Goal: Information Seeking & Learning: Check status

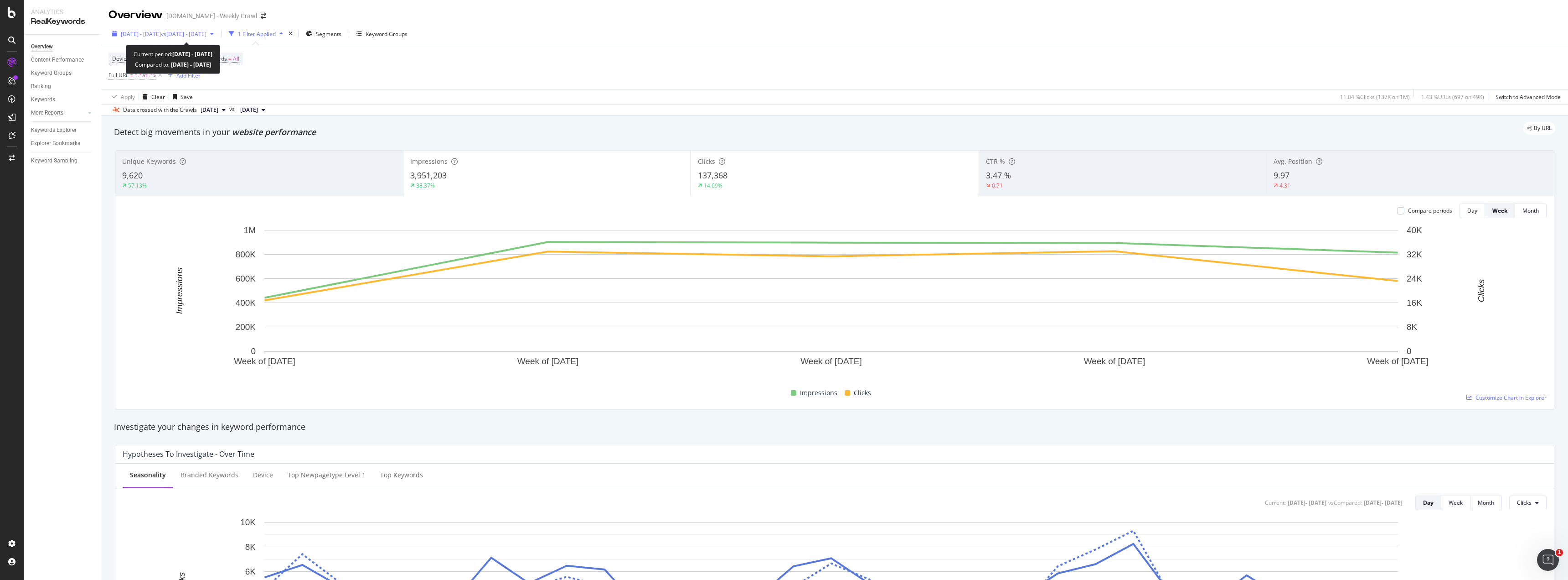
click at [181, 38] on div "[DATE] - [DATE] vs [DATE] - [DATE]" at bounding box center [163, 33] width 109 height 14
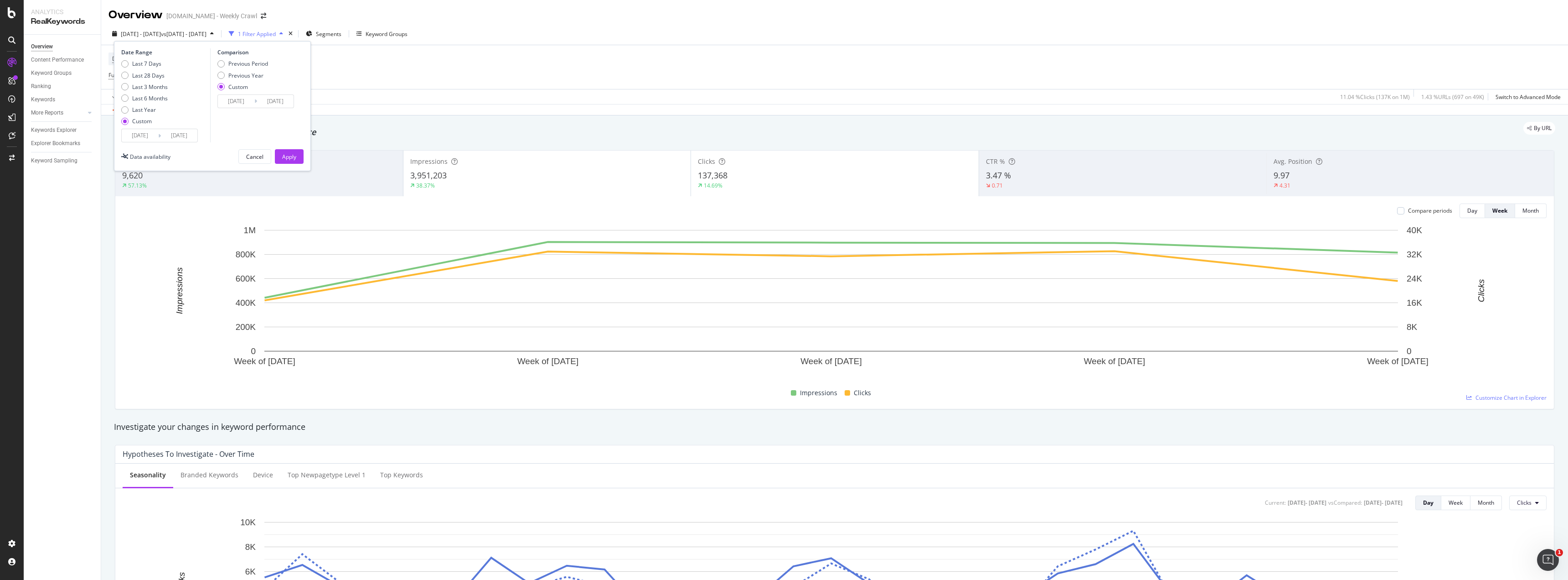
click at [140, 134] on input "[DATE]" at bounding box center [140, 136] width 36 height 13
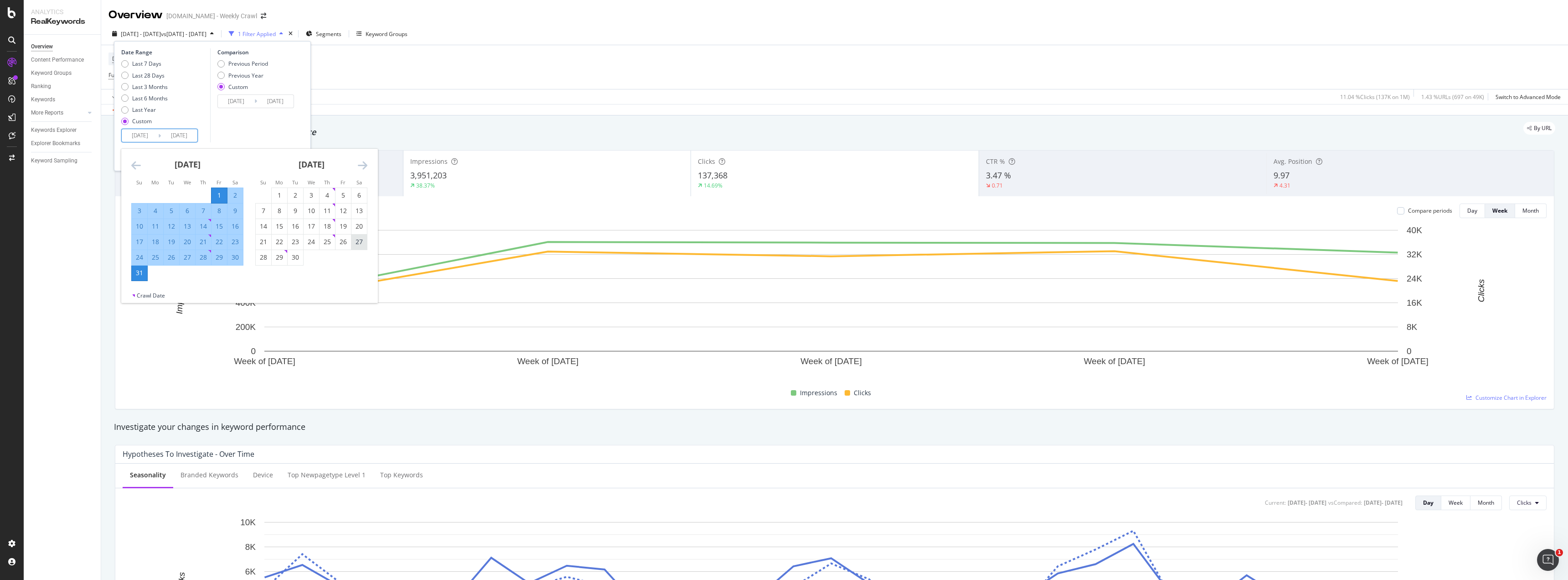
click at [357, 242] on div "27" at bounding box center [359, 242] width 15 height 9
click at [366, 160] on icon "Move forward to switch to the next month." at bounding box center [363, 165] width 10 height 11
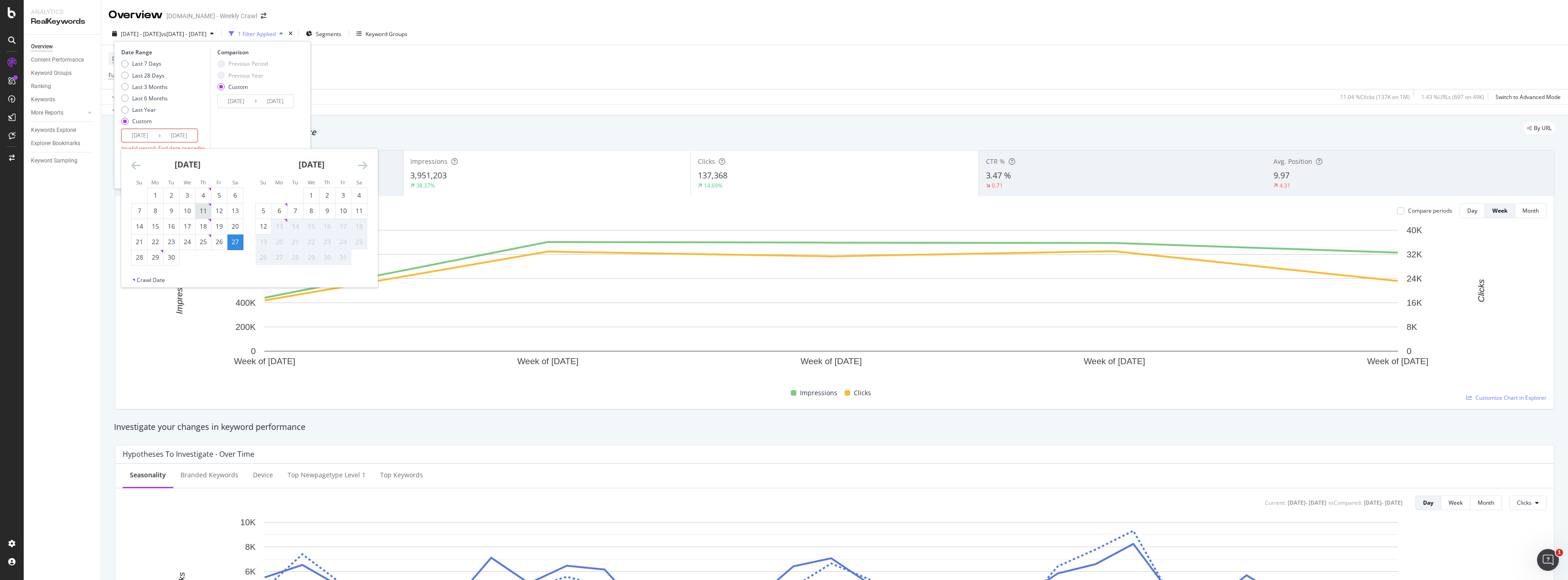
click at [205, 208] on div "11" at bounding box center [203, 211] width 15 height 9
click at [271, 135] on div "Comparison Previous Period Previous Year Custom [DATE] Navigate forward to inte…" at bounding box center [253, 103] width 87 height 111
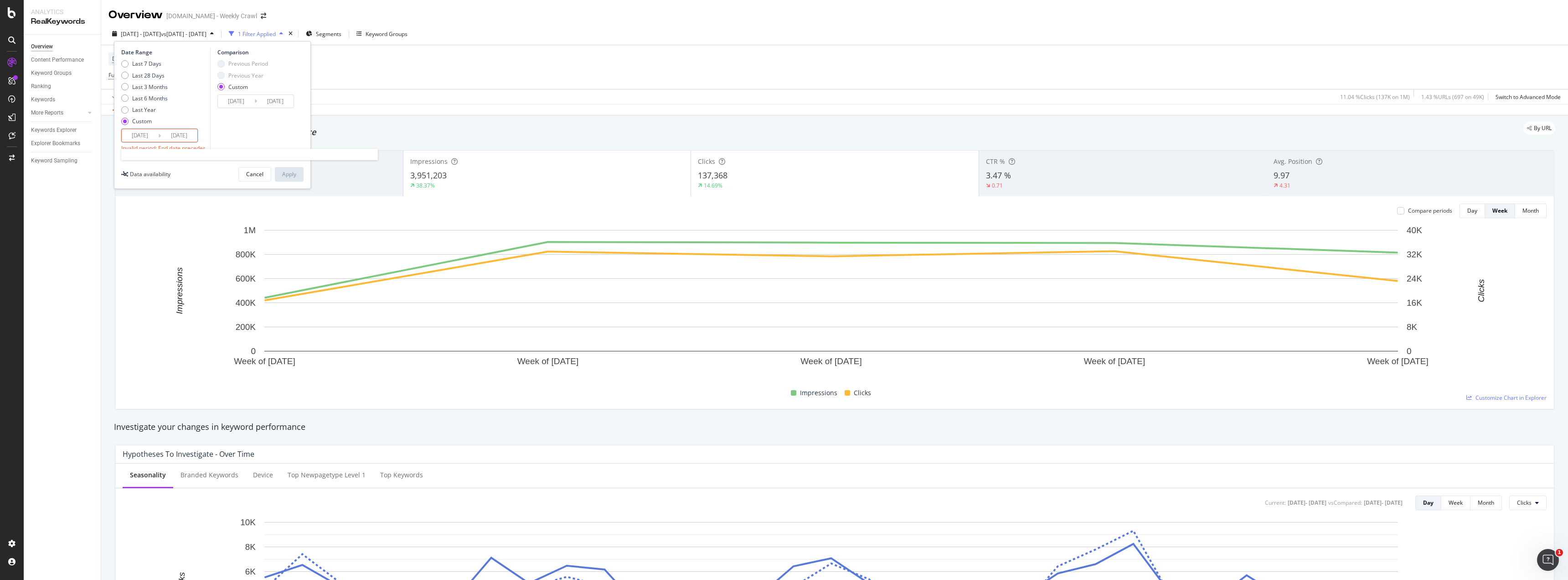
click at [148, 132] on input "[DATE]" at bounding box center [140, 136] width 36 height 13
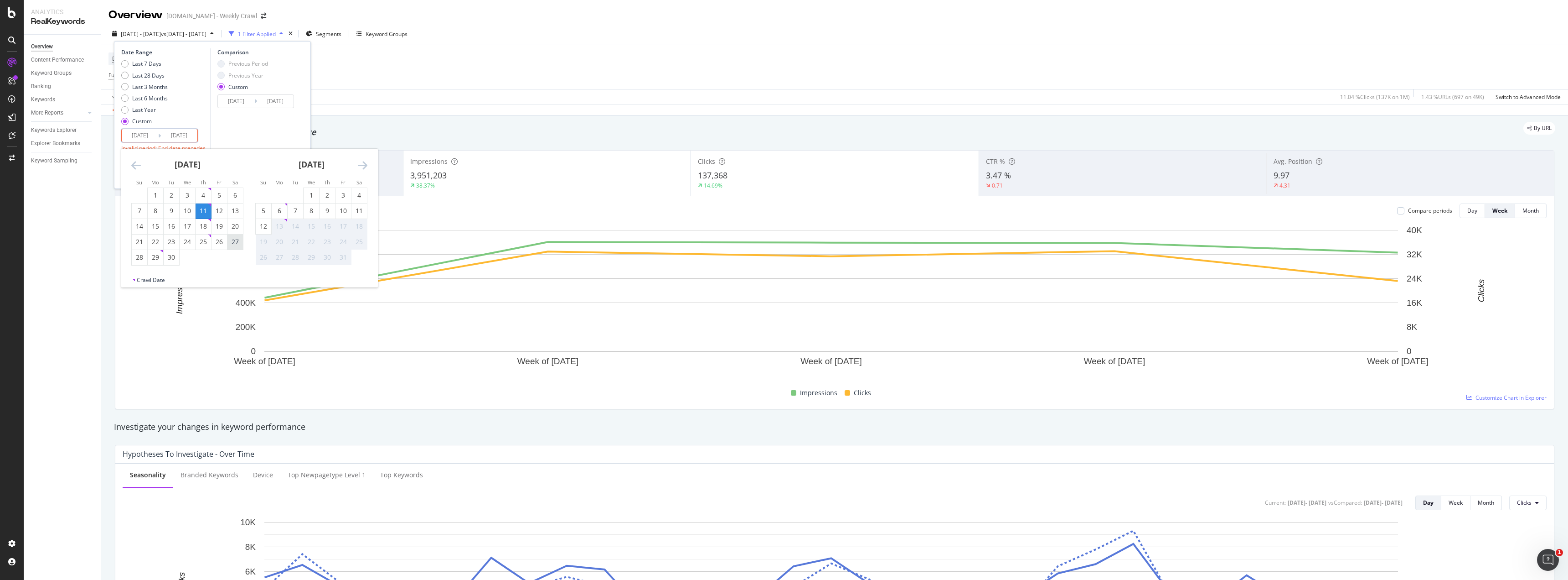
click at [231, 241] on div "27" at bounding box center [234, 242] width 15 height 9
type input "[DATE]"
click at [355, 214] on div "11" at bounding box center [359, 211] width 15 height 9
type input "[DATE]"
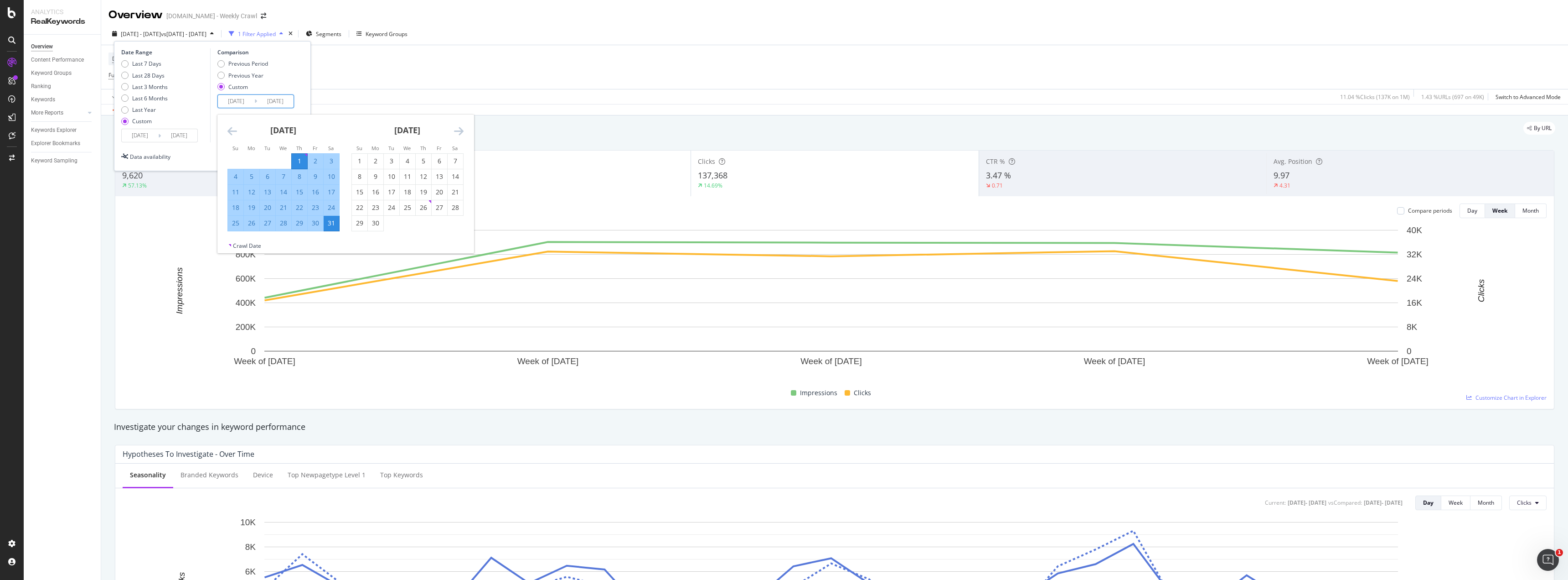
click at [244, 100] on input "[DATE]" at bounding box center [236, 101] width 36 height 13
click at [456, 209] on div "28" at bounding box center [455, 207] width 15 height 9
type input "[DATE]"
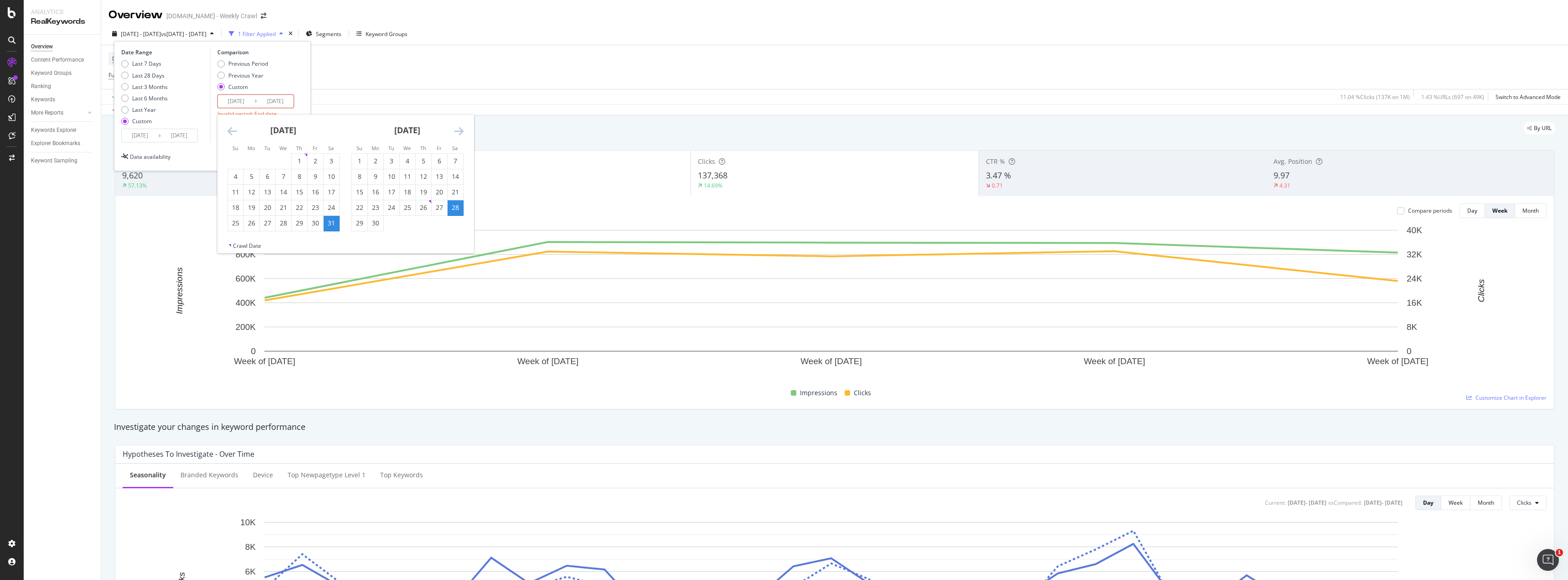
click at [458, 133] on icon "Move forward to switch to the next month." at bounding box center [458, 131] width 10 height 11
click at [454, 179] on div "12" at bounding box center [455, 176] width 15 height 9
type input "[DATE]"
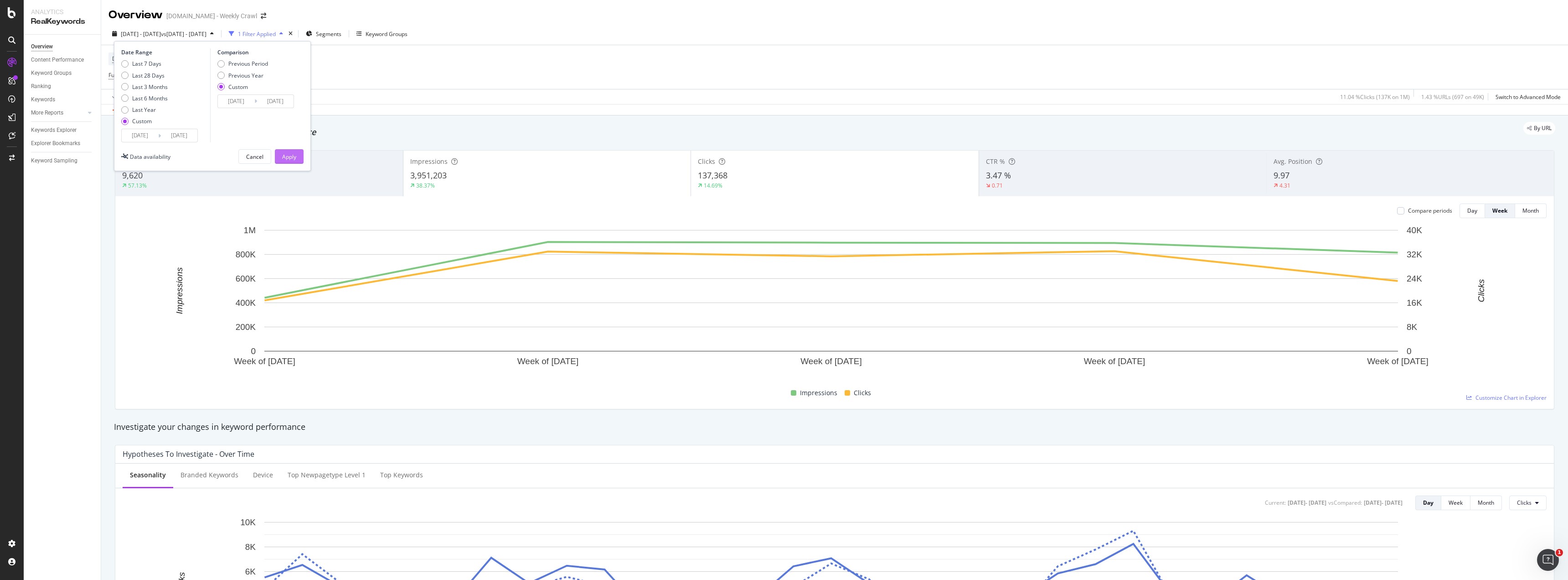
click at [297, 150] on button "Apply" at bounding box center [289, 157] width 29 height 14
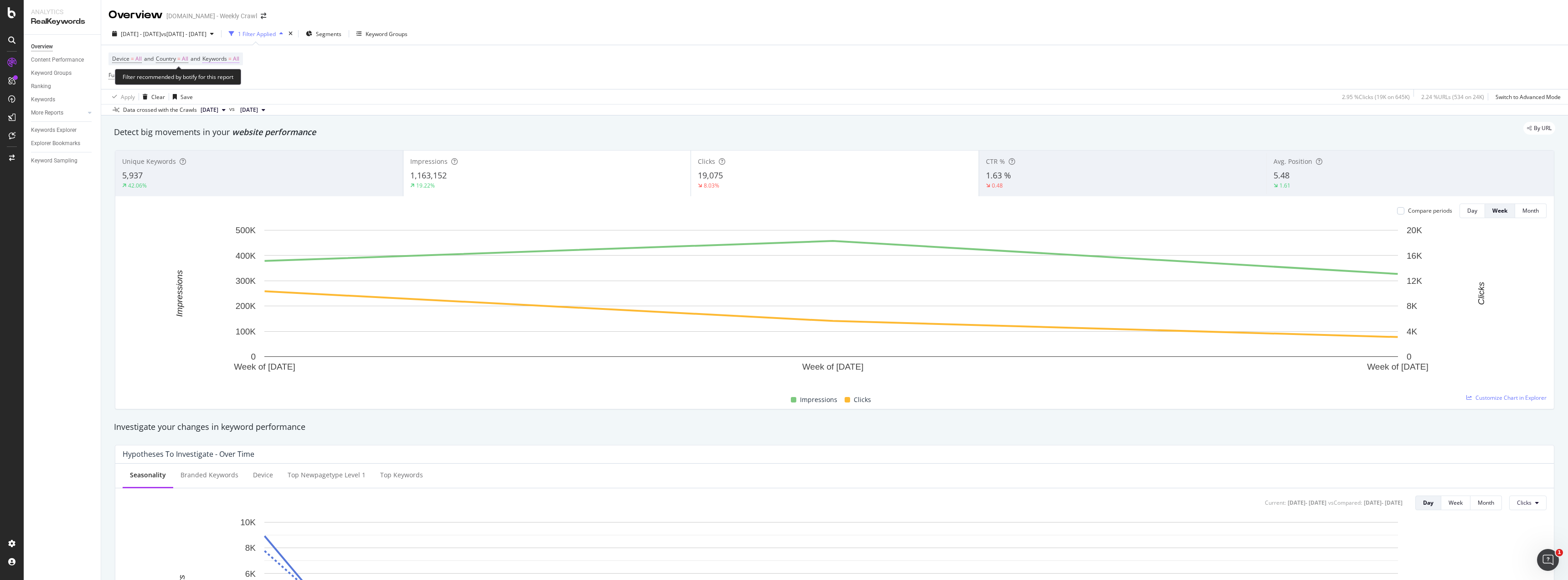
click at [238, 61] on span "Keywords = All" at bounding box center [221, 58] width 37 height 8
click at [228, 83] on div "button" at bounding box center [231, 81] width 11 height 5
click at [245, 110] on span "Branded" at bounding box center [269, 111] width 93 height 8
click at [306, 99] on div "Apply" at bounding box center [309, 100] width 14 height 8
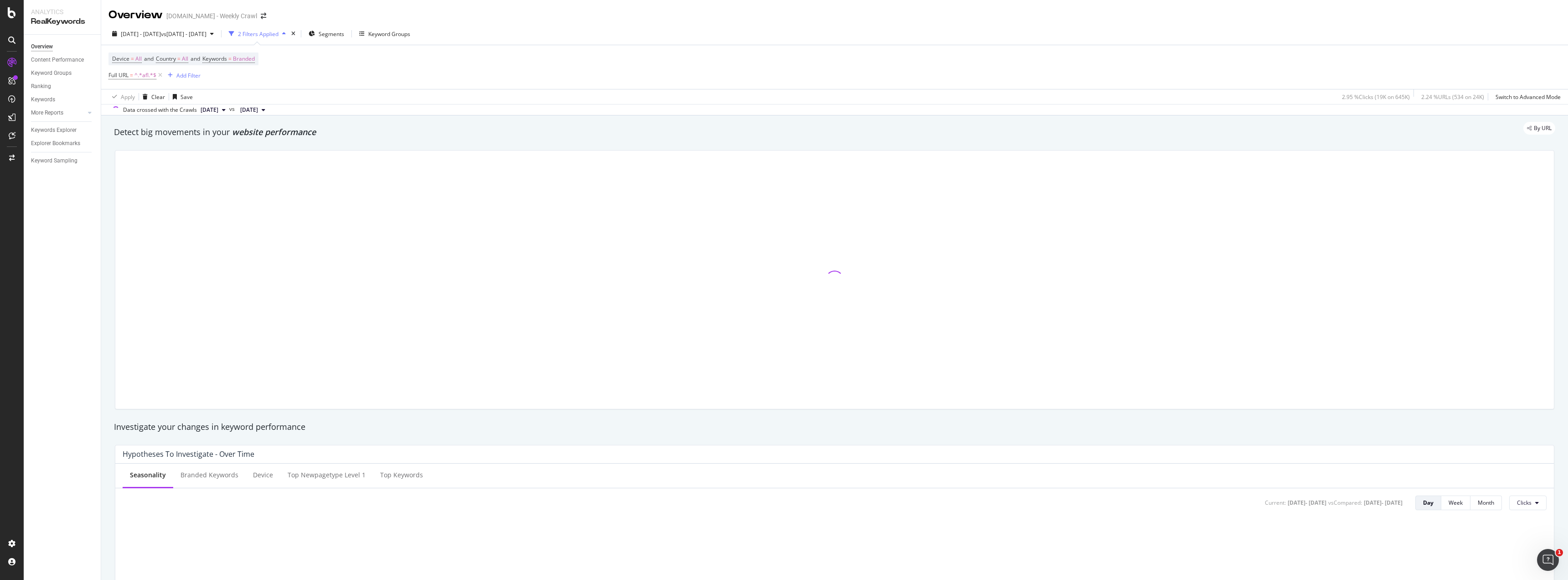
click at [523, 85] on div "Device = All and Country = All and Keywords = Branded Full URL = ^.*afl.*$ Add …" at bounding box center [835, 67] width 1452 height 43
click at [161, 74] on icon at bounding box center [160, 75] width 8 height 9
click at [422, 76] on div "Device = All and Country = All and Keywords = Branded Add Filter" at bounding box center [835, 66] width 1452 height 43
click at [250, 59] on span "Branded" at bounding box center [244, 59] width 22 height 13
click at [249, 82] on div "button" at bounding box center [247, 81] width 11 height 5
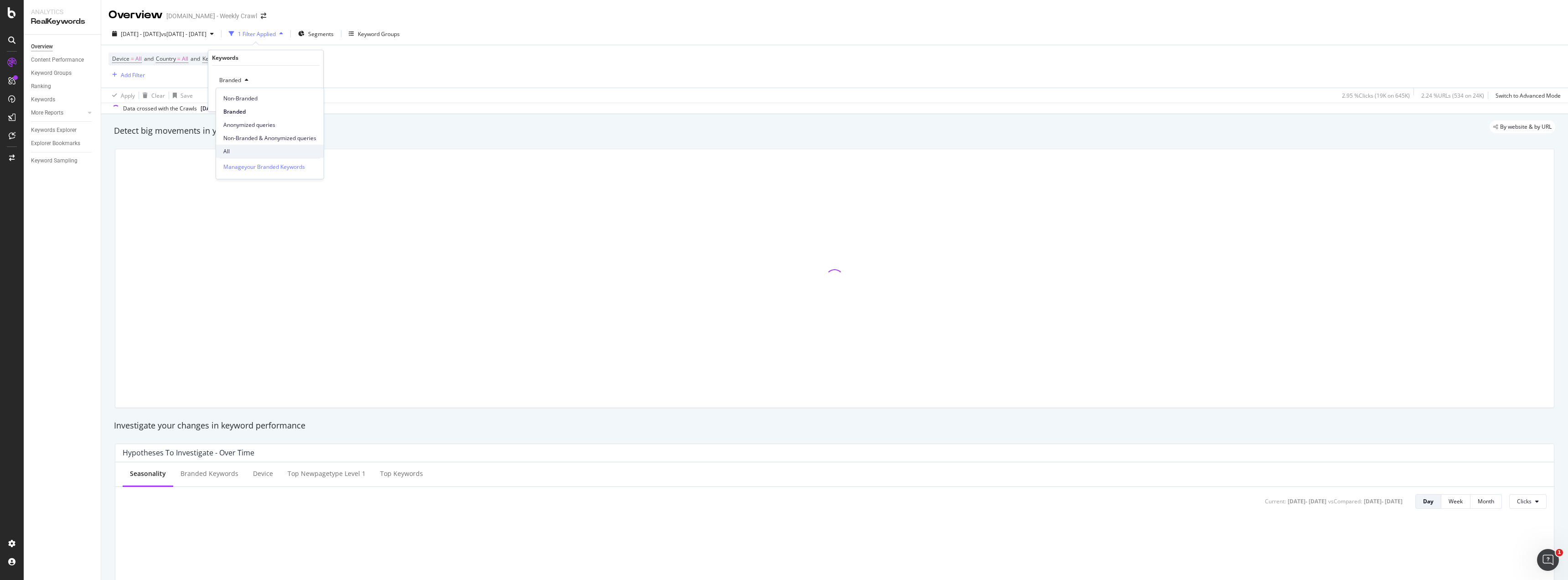
click at [250, 147] on span "All" at bounding box center [269, 151] width 93 height 8
click at [307, 98] on div "Apply" at bounding box center [309, 100] width 14 height 8
click at [452, 84] on div "Device = All and Country = All and Keywords = All Add Filter" at bounding box center [835, 66] width 1452 height 43
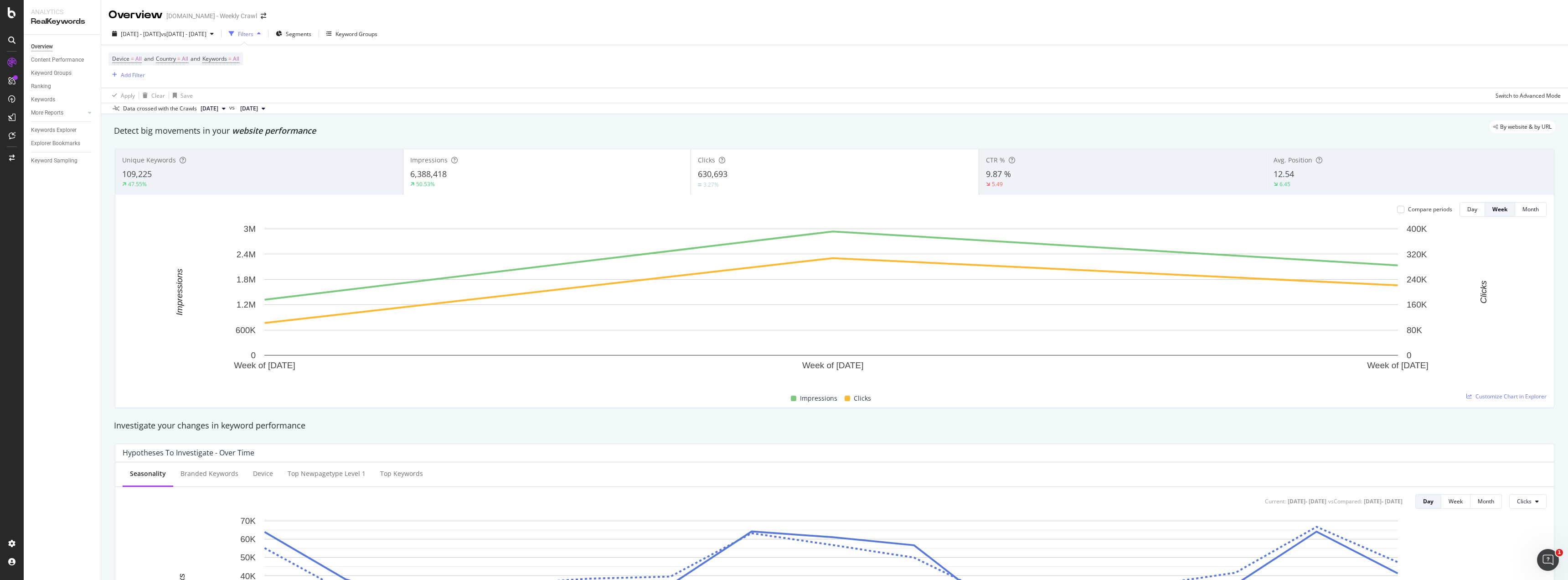
click at [544, 113] on div "Overview [DOMAIN_NAME] - Weekly Crawl [DATE] - [DATE] vs [DATE] - [DATE] Filter…" at bounding box center [835, 290] width 1467 height 580
click at [544, 111] on div "Data crossed with the Crawls [DATE] vs [DATE]" at bounding box center [835, 108] width 1467 height 11
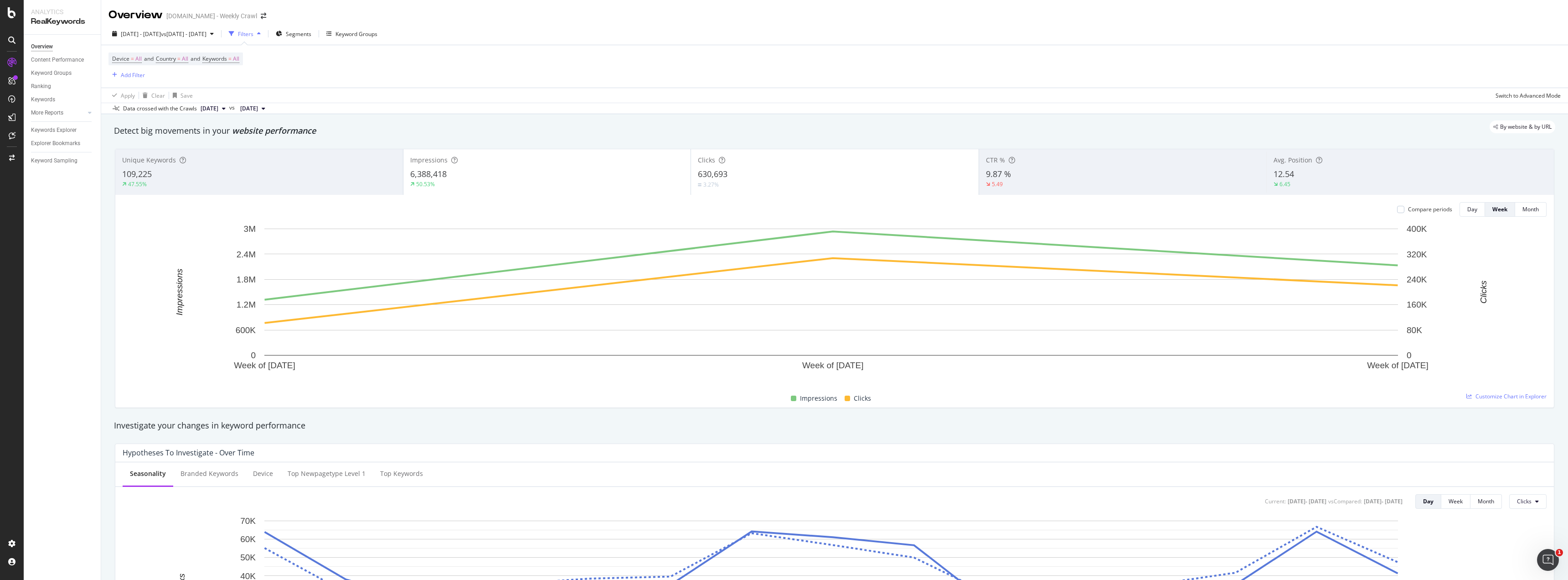
click at [779, 106] on div "Data crossed with the Crawls [DATE] vs [DATE]" at bounding box center [835, 108] width 1467 height 11
click at [240, 62] on span "All" at bounding box center [236, 59] width 6 height 13
click at [211, 82] on div "All Cancel Add filter Apply" at bounding box center [265, 89] width 115 height 45
click at [219, 81] on span "All" at bounding box center [220, 80] width 10 height 8
click at [255, 104] on div "Non-Branded" at bounding box center [269, 98] width 108 height 14
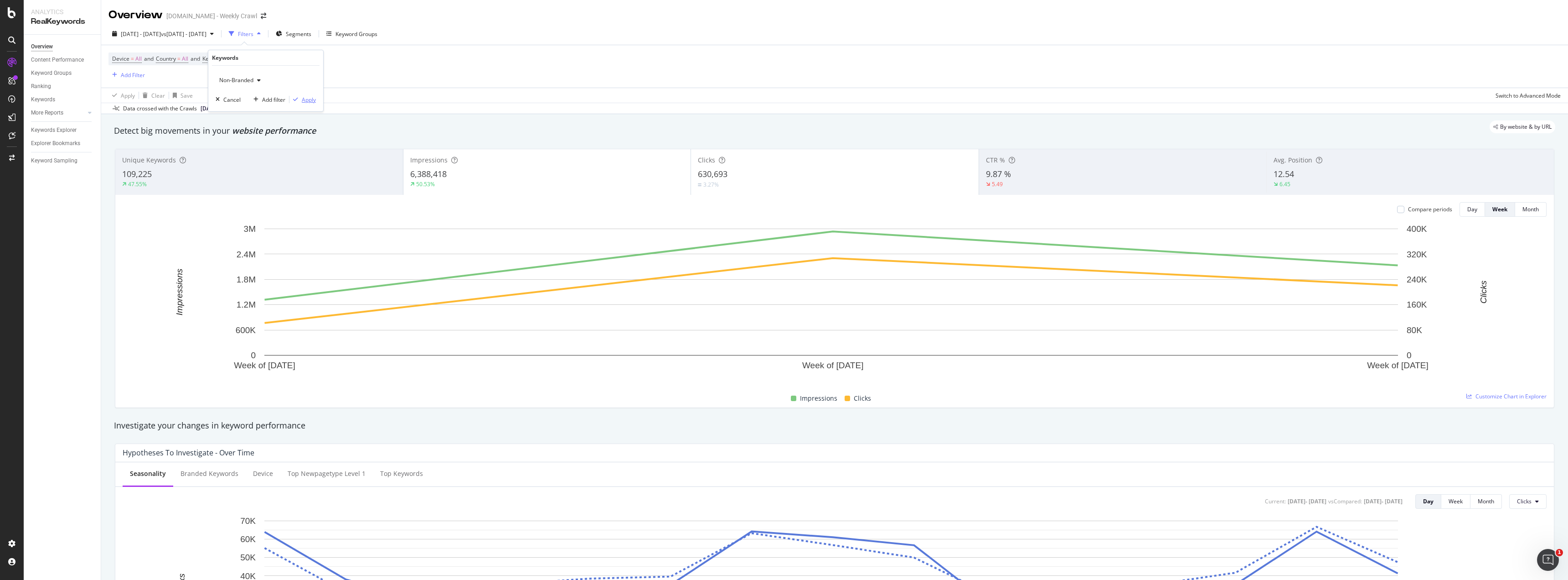
click at [304, 96] on div "Apply" at bounding box center [309, 100] width 14 height 8
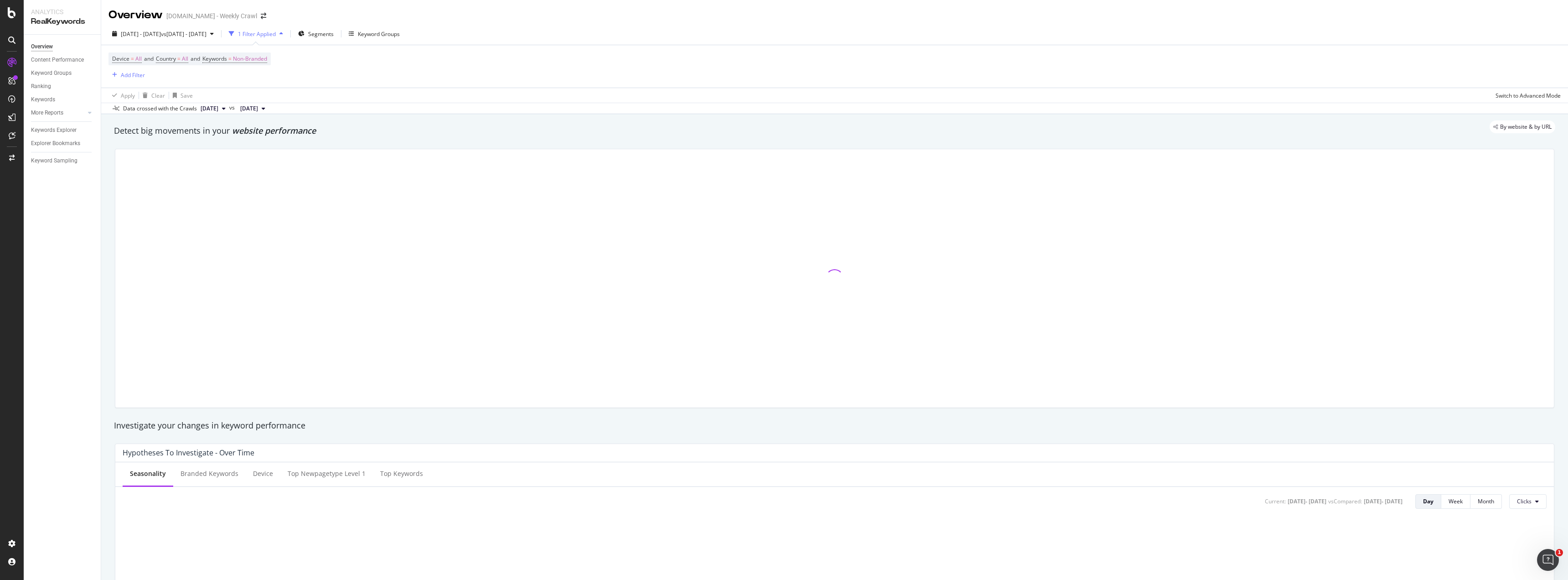
click at [344, 73] on div "Device = All and Country = All and Keywords = Non-Branded Add Filter" at bounding box center [835, 66] width 1452 height 43
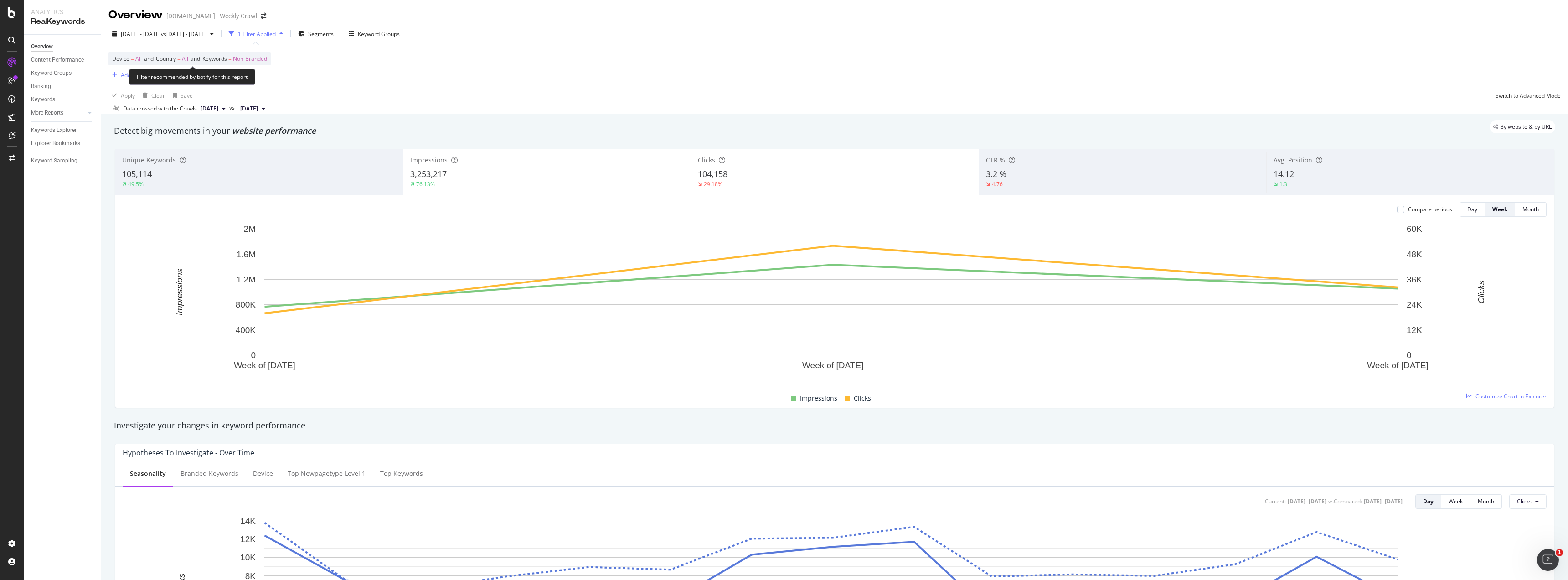
click at [260, 62] on span "Non-Branded" at bounding box center [250, 59] width 34 height 13
click at [261, 82] on div "button" at bounding box center [259, 81] width 11 height 5
click at [258, 112] on span "Branded" at bounding box center [269, 111] width 93 height 8
click at [303, 100] on div "Apply" at bounding box center [309, 100] width 14 height 8
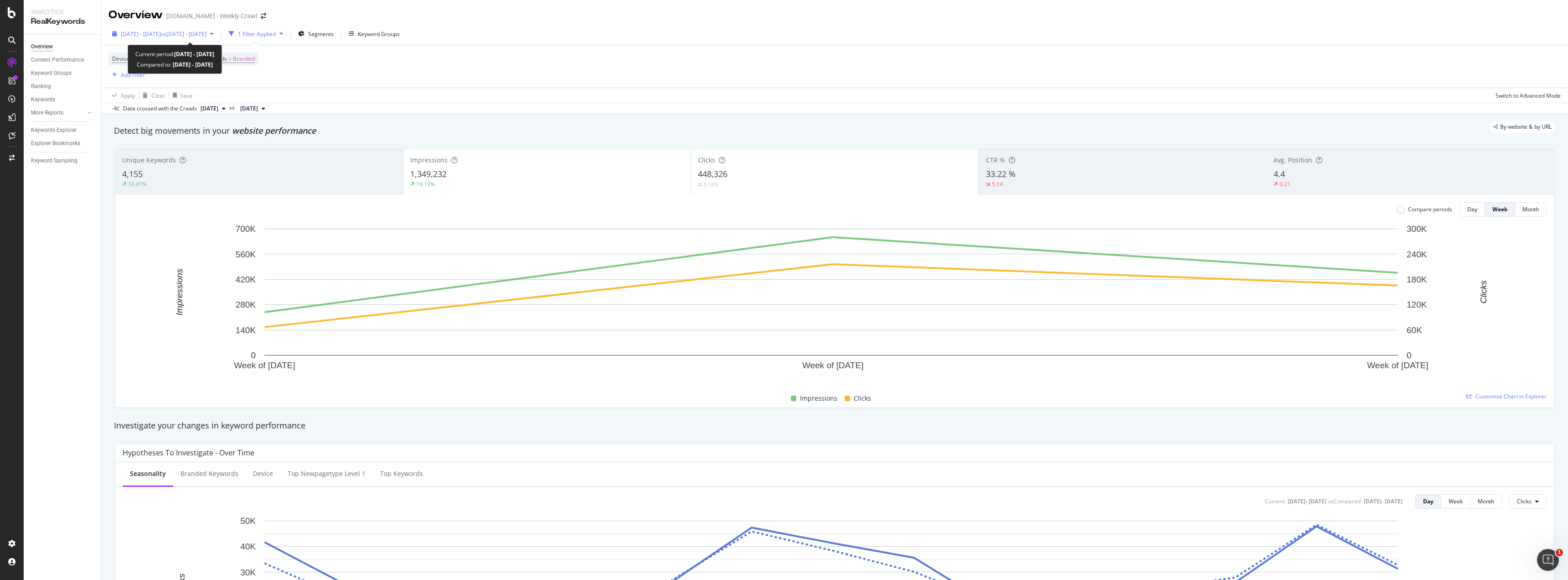
click at [217, 38] on div "[DATE] - [DATE] vs [DATE] - [DATE]" at bounding box center [163, 33] width 109 height 14
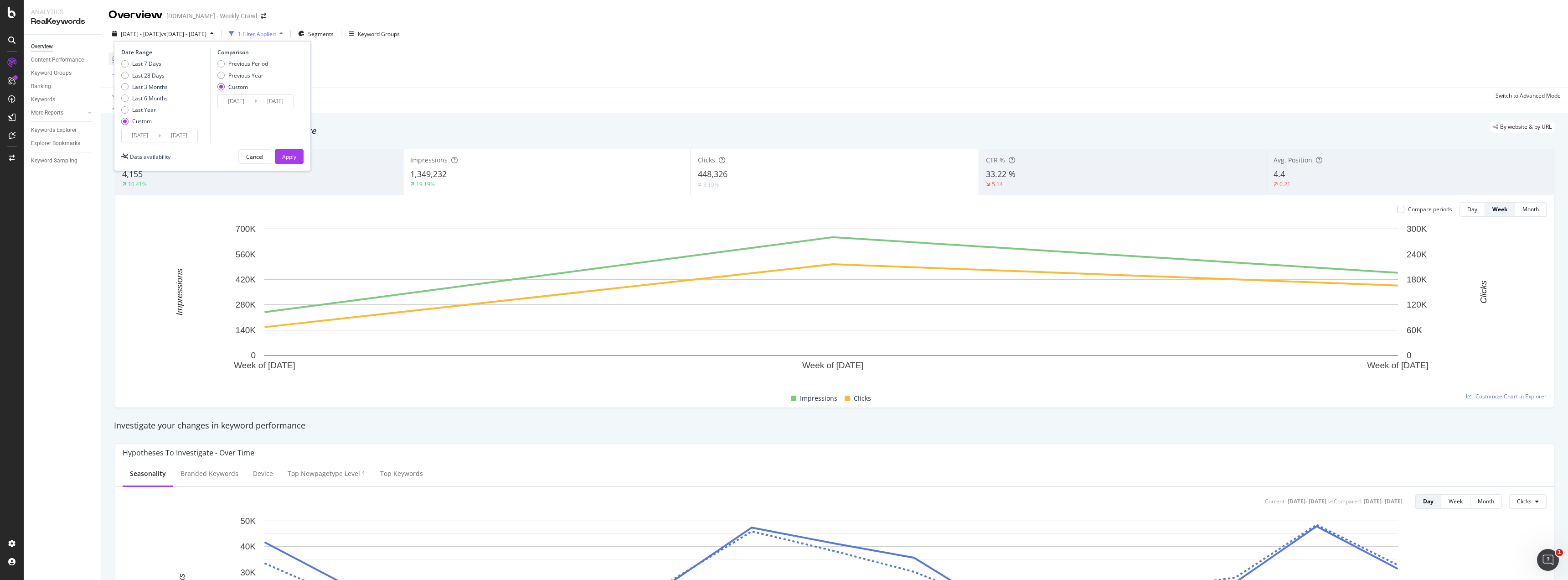
click at [523, 42] on div "[DATE] - [DATE] vs [DATE] - [DATE] 1 Filter Applied Segments Keyword Groups Dat…" at bounding box center [835, 35] width 1467 height 18
